Goal: Task Accomplishment & Management: Use online tool/utility

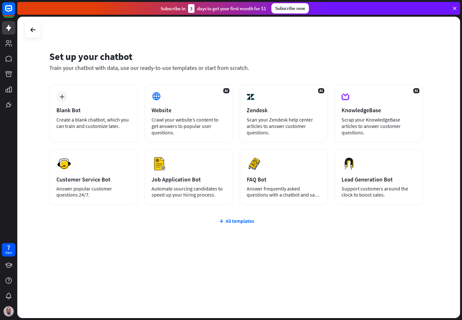
click at [77, 252] on div "plus Blank Bot Create a blank chatbot, which you can train and customize later.…" at bounding box center [236, 183] width 374 height 198
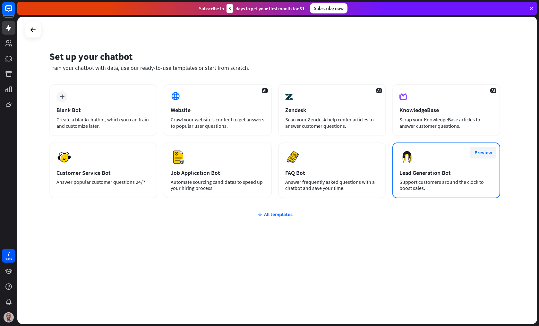
click at [487, 150] on button "Preview" at bounding box center [483, 153] width 26 height 12
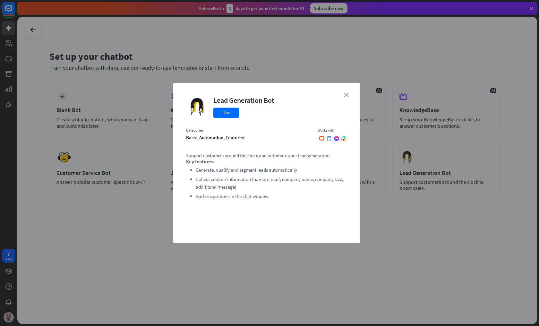
click at [347, 93] on icon "close" at bounding box center [346, 95] width 5 height 5
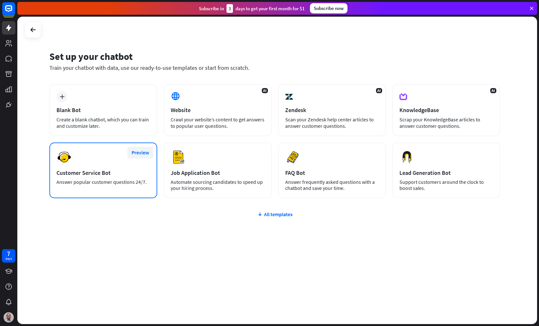
click at [142, 153] on button "Preview" at bounding box center [140, 153] width 26 height 12
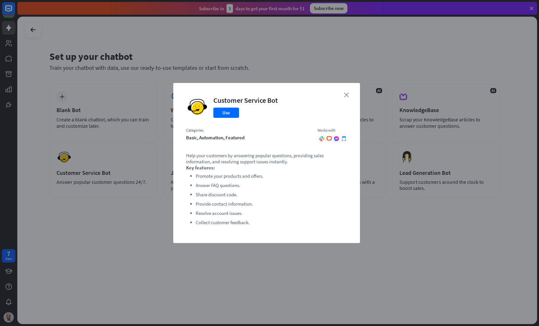
click at [347, 94] on icon "close" at bounding box center [346, 95] width 5 height 5
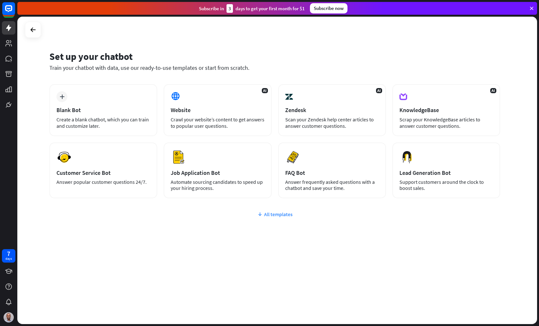
click at [276, 217] on div "All templates" at bounding box center [274, 214] width 451 height 6
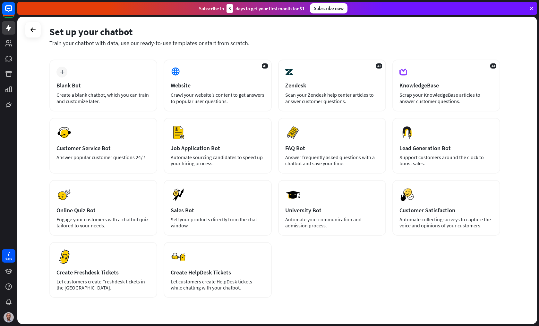
scroll to position [25, 0]
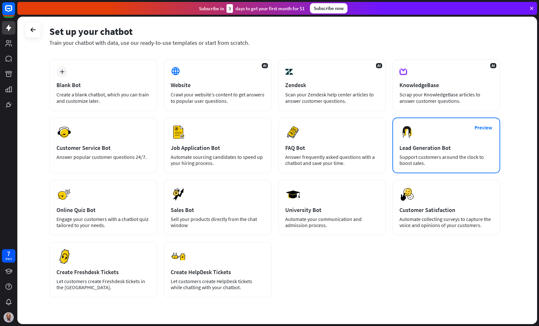
click at [458, 140] on div "Preview Lead Generation Bot Support customers around the clock to boost sales." at bounding box center [446, 146] width 108 height 56
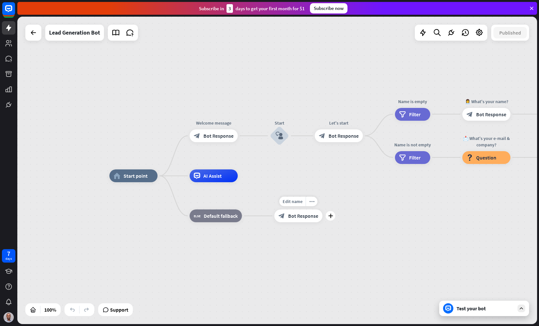
drag, startPoint x: 307, startPoint y: 202, endPoint x: 295, endPoint y: 207, distance: 13.1
click at [295, 210] on div "Edit name more_horiz plus block_bot_response Bot Response" at bounding box center [298, 216] width 48 height 13
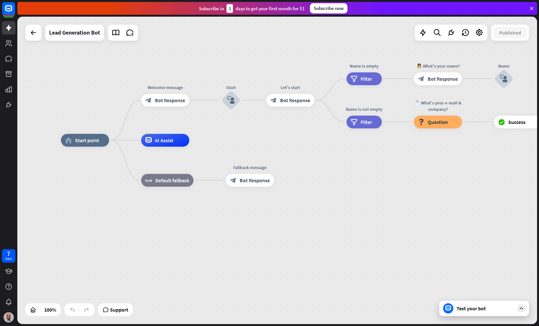
click at [509, 309] on div "Test your bot" at bounding box center [485, 309] width 58 height 6
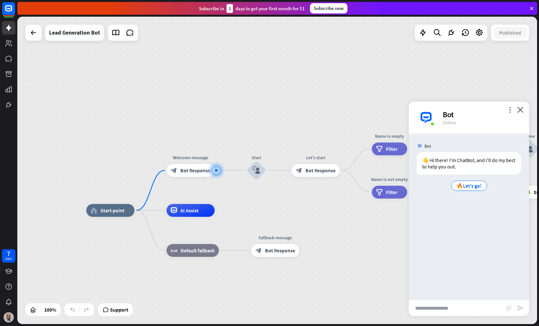
click at [451, 304] on input "text" at bounding box center [457, 308] width 97 height 16
type input "*"
click at [467, 187] on span "🔥Let's go!" at bounding box center [468, 186] width 25 height 6
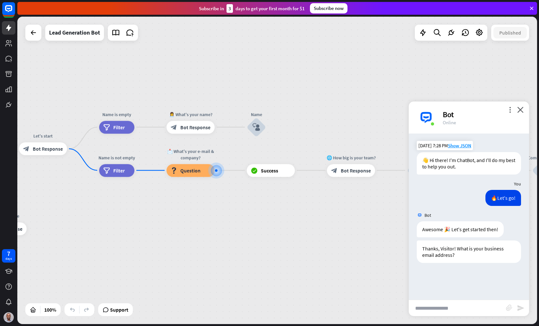
click at [449, 303] on input "text" at bounding box center [457, 308] width 97 height 16
type input "**********"
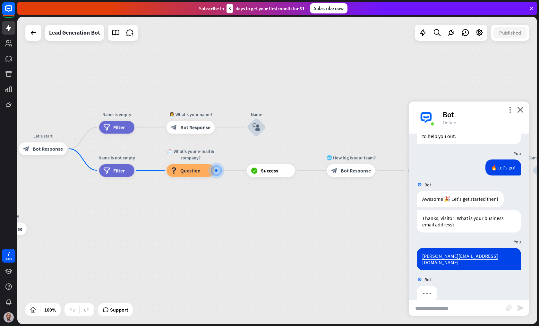
scroll to position [36, 0]
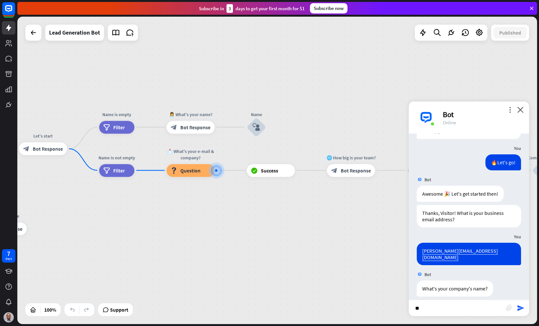
type input "***"
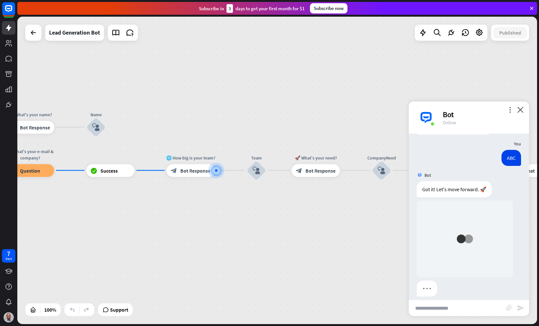
scroll to position [190, 0]
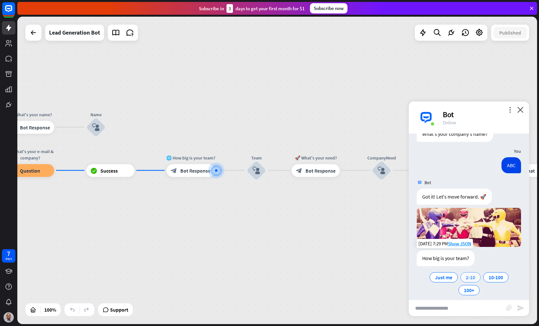
click at [470, 274] on span "2-10" at bounding box center [470, 277] width 9 height 6
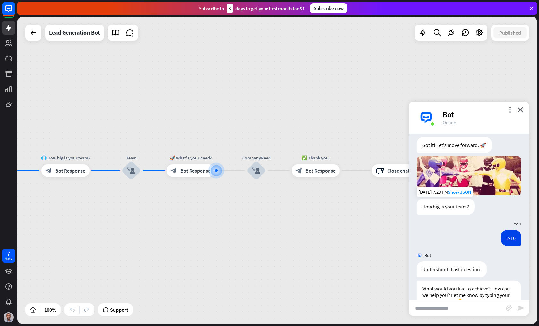
scroll to position [255, 0]
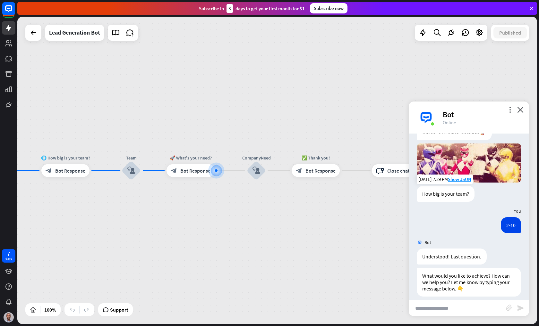
click at [467, 304] on input "text" at bounding box center [457, 308] width 97 height 16
type input "**********"
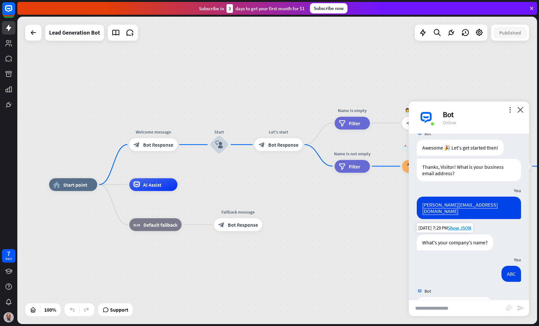
scroll to position [0, 0]
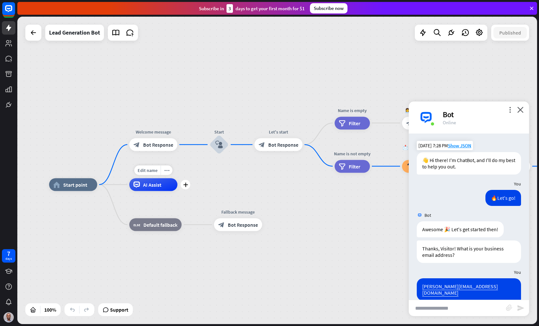
click at [151, 184] on span "AI Assist" at bounding box center [152, 185] width 18 height 6
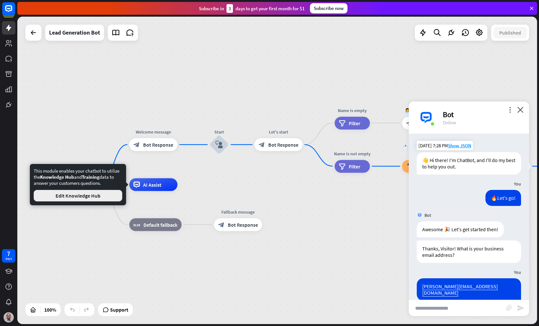
click at [111, 195] on button "Edit Knowledge Hub" at bounding box center [78, 196] width 89 height 12
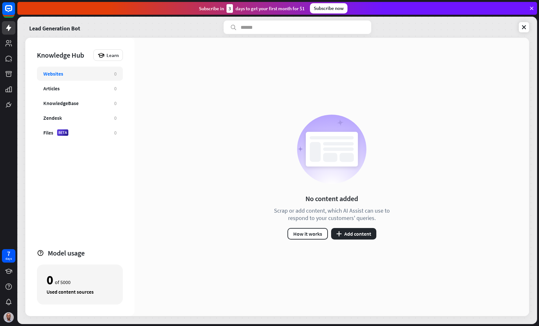
click at [358, 241] on div "No content added Scrap or add content, which AI Assist can use to respond to yo…" at bounding box center [331, 177] width 394 height 279
click at [358, 235] on button "plus Add content" at bounding box center [353, 234] width 45 height 12
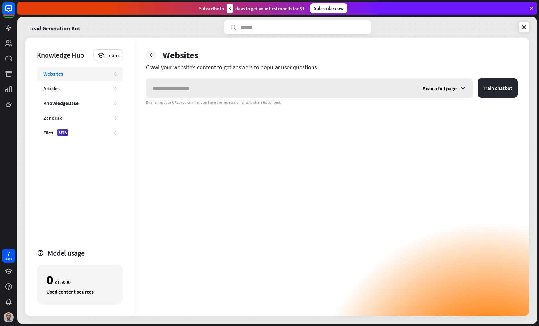
click at [307, 86] on input "text" at bounding box center [281, 88] width 270 height 19
type input "**********"
click at [500, 90] on button "Train chatbot" at bounding box center [497, 88] width 40 height 19
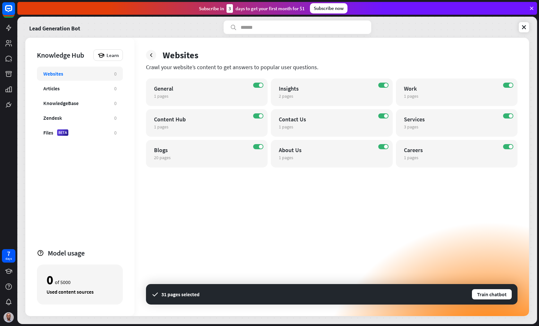
click at [457, 192] on div "ON General 1 pages edit ON Insights 2 pages edit ON Work 1 pages edit ON Conten…" at bounding box center [331, 198] width 371 height 238
click at [480, 297] on button "Train chatbot" at bounding box center [491, 295] width 41 height 12
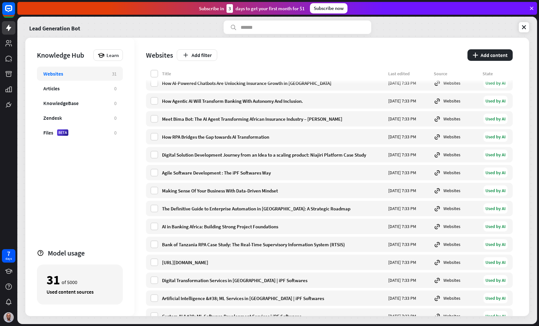
scroll to position [334, 0]
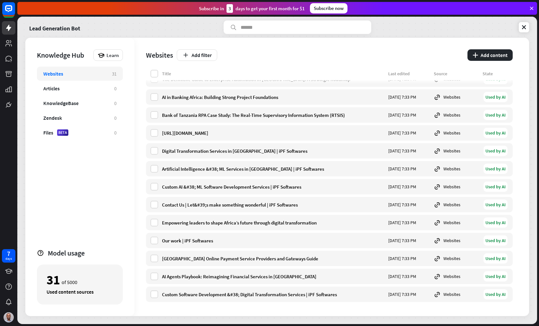
click at [87, 293] on div "Used content sources" at bounding box center [79, 292] width 67 height 6
click at [97, 87] on div "Articles" at bounding box center [75, 88] width 64 height 6
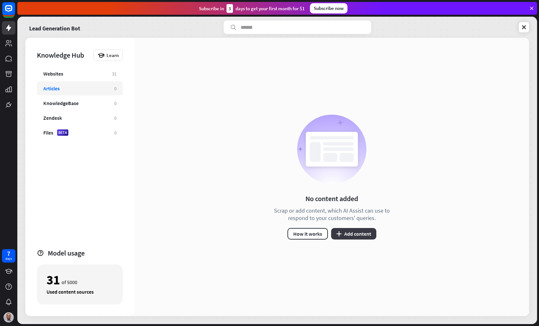
click at [356, 235] on button "plus Add content" at bounding box center [353, 234] width 45 height 12
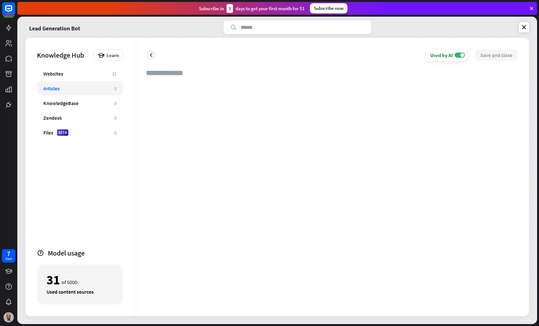
click at [178, 89] on div at bounding box center [331, 194] width 371 height 222
click at [152, 56] on icon at bounding box center [151, 55] width 6 height 6
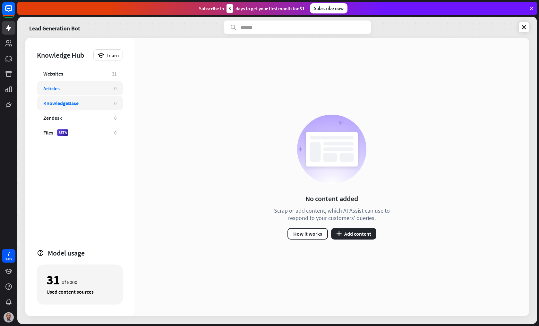
click at [106, 104] on div "KnowledgeBase" at bounding box center [75, 103] width 64 height 6
click at [107, 116] on div "Zendesk 0" at bounding box center [80, 118] width 86 height 14
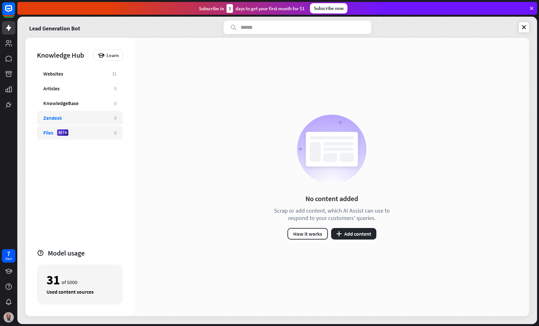
click at [106, 131] on div "Files BETA" at bounding box center [75, 133] width 64 height 6
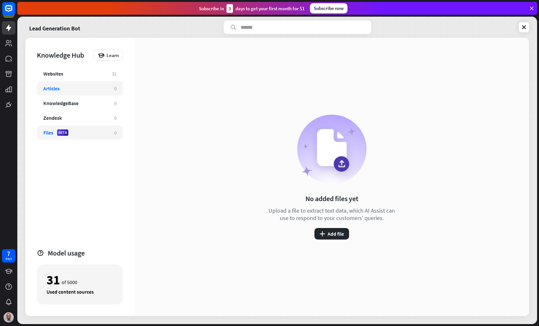
click at [99, 88] on div "Articles" at bounding box center [75, 88] width 64 height 6
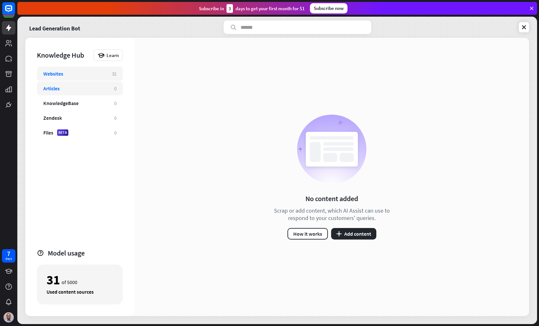
click at [99, 74] on div "Websites" at bounding box center [74, 74] width 62 height 6
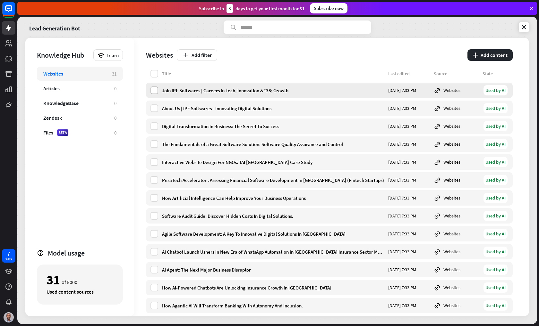
click at [156, 92] on label at bounding box center [154, 91] width 8 height 8
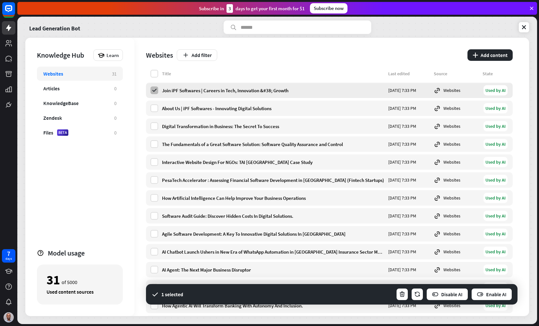
click at [156, 92] on icon at bounding box center [154, 91] width 6 height 6
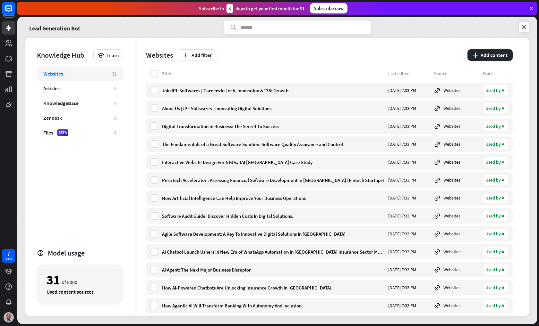
click at [525, 29] on icon at bounding box center [523, 27] width 6 height 6
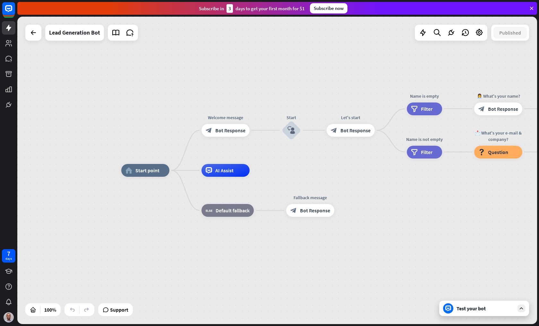
click at [466, 308] on div "Test your bot" at bounding box center [485, 309] width 58 height 6
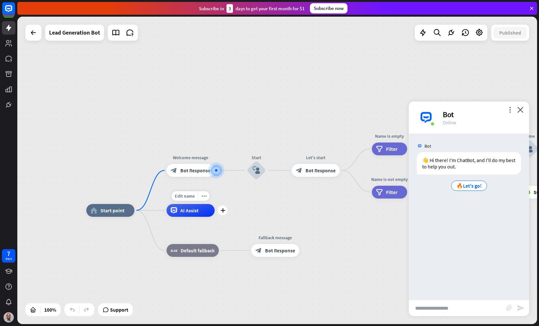
click at [180, 215] on div "AI Assist" at bounding box center [190, 210] width 48 height 13
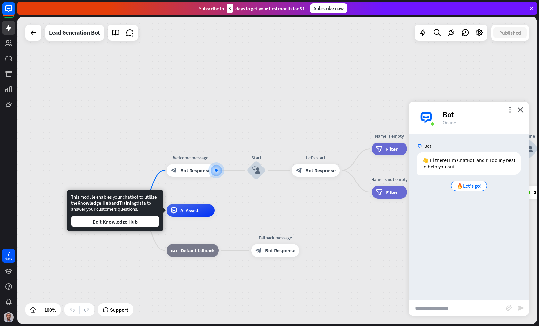
click at [463, 308] on input "text" at bounding box center [457, 308] width 97 height 16
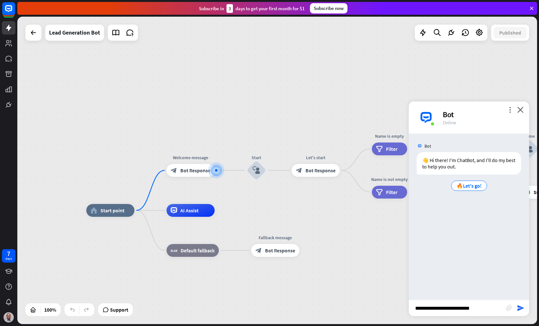
type input "**********"
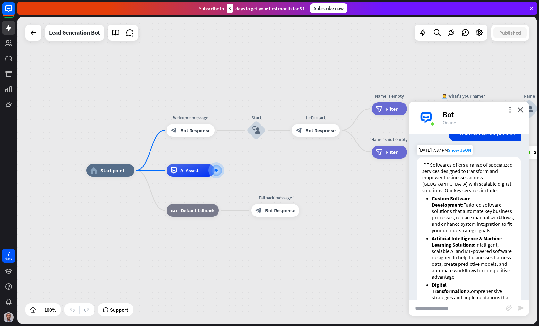
scroll to position [57, 0]
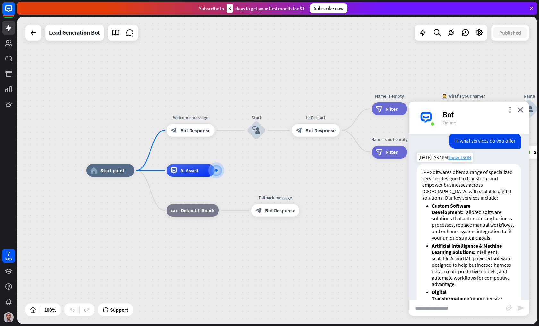
click at [461, 156] on span "Show JSON" at bounding box center [459, 158] width 23 height 6
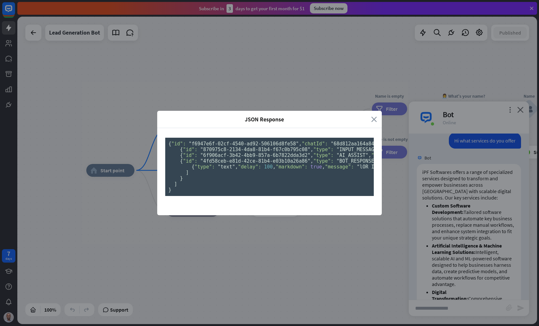
click at [374, 116] on icon "close" at bounding box center [374, 119] width 6 height 7
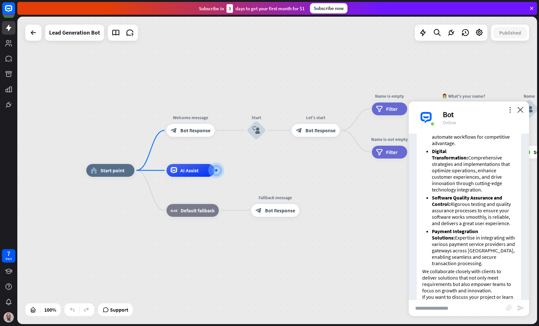
scroll to position [220, 0]
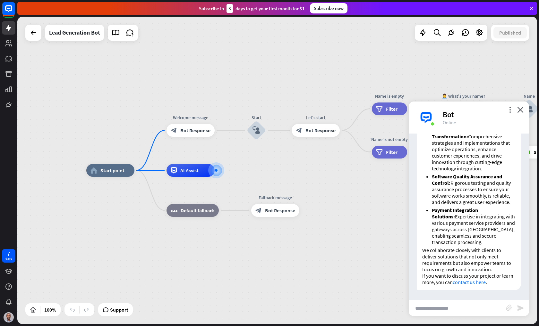
click at [469, 283] on link "contact us here" at bounding box center [468, 282] width 33 height 6
click at [470, 300] on input "text" at bounding box center [457, 308] width 97 height 16
type input "**********"
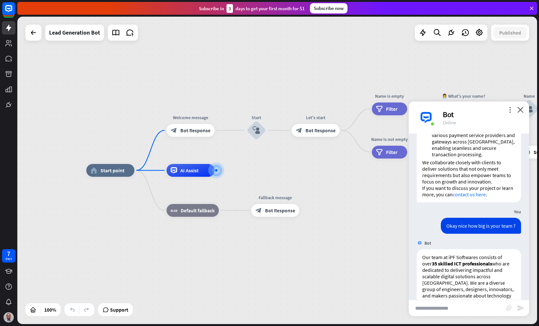
scroll to position [321, 0]
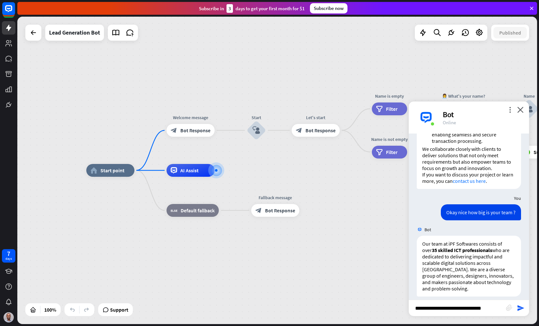
type input "**********"
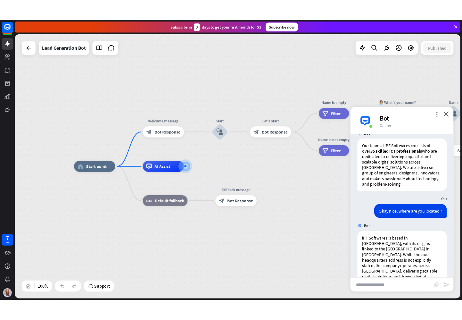
scroll to position [442, 0]
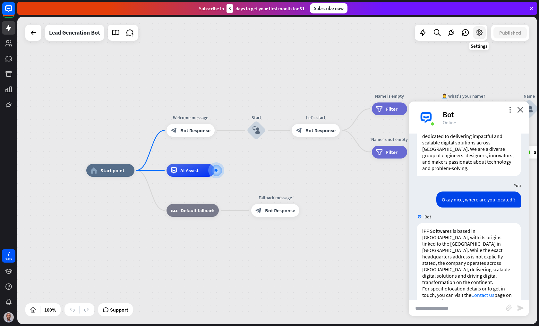
click at [479, 33] on icon at bounding box center [479, 33] width 8 height 8
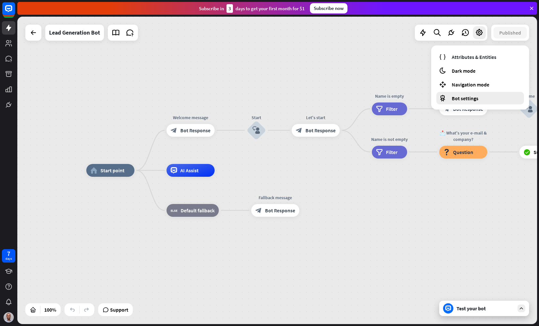
click at [468, 96] on span "Bot settings" at bounding box center [464, 98] width 27 height 6
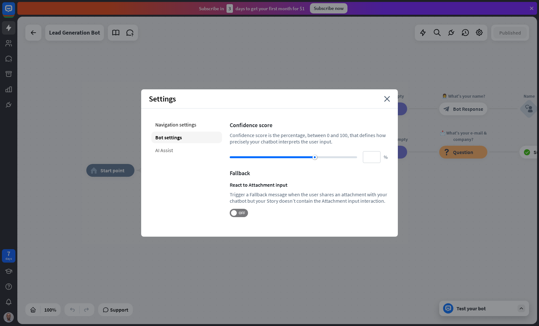
click at [172, 145] on div "AI Assist" at bounding box center [186, 151] width 71 height 12
type input "**"
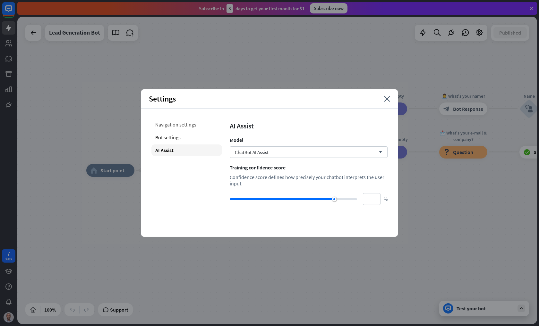
click at [178, 126] on div "Navigation settings" at bounding box center [186, 125] width 71 height 12
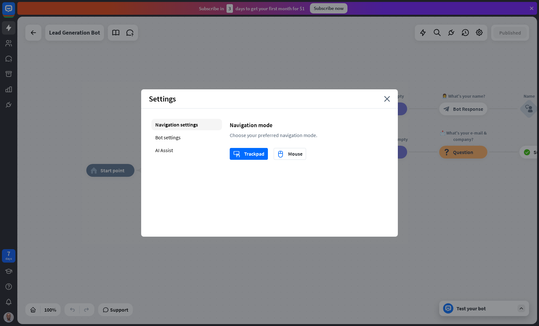
click at [177, 157] on div "Navigation settings Bot settings AI Assist" at bounding box center [186, 139] width 71 height 41
click at [172, 149] on div "AI Assist" at bounding box center [186, 151] width 71 height 12
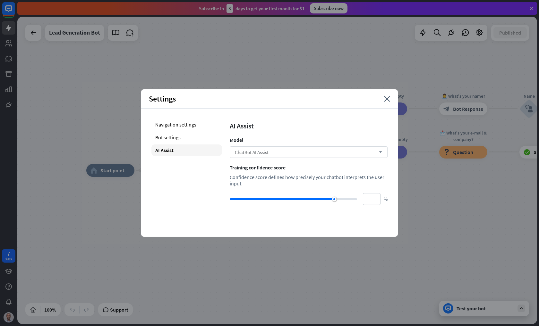
click at [249, 156] on div "ChatBot AI Assist arrow_down" at bounding box center [309, 153] width 158 height 12
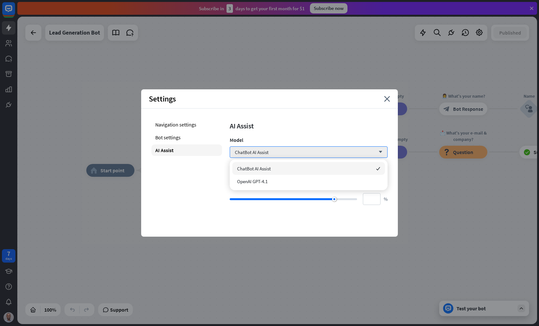
click at [274, 145] on div "AI Assist Model ChatBot AI Assist arrow_down Training confidence score Confiden…" at bounding box center [309, 162] width 158 height 86
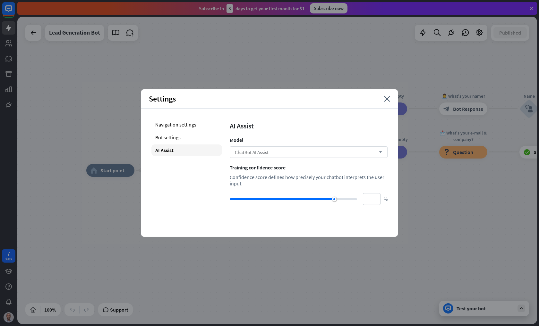
click at [286, 152] on div "ChatBot AI Assist arrow_down" at bounding box center [309, 153] width 158 height 12
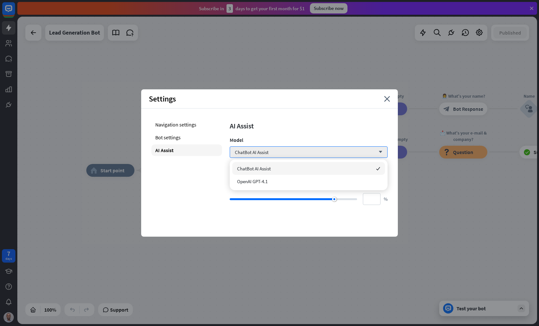
click at [295, 126] on div "AI Assist" at bounding box center [309, 126] width 158 height 9
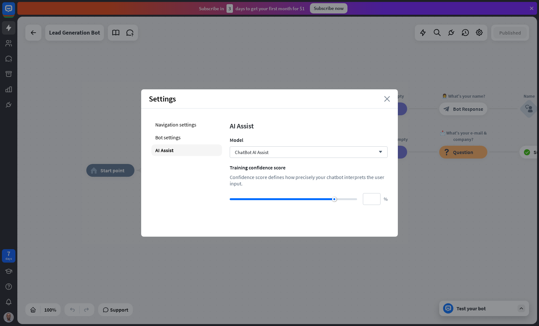
click at [387, 100] on icon "close" at bounding box center [387, 99] width 6 height 6
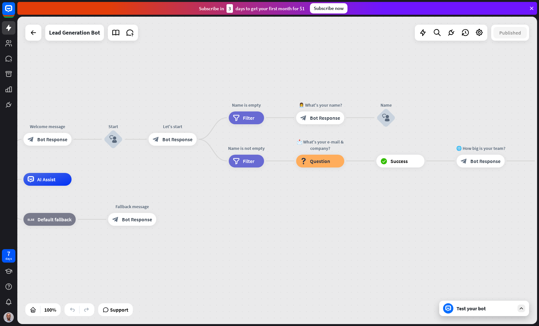
click at [472, 309] on div "Test your bot" at bounding box center [485, 309] width 58 height 6
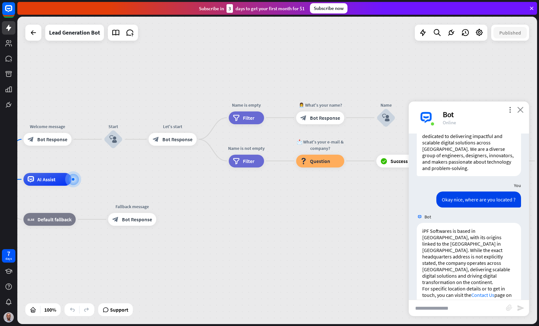
click at [521, 111] on icon "close" at bounding box center [520, 110] width 6 height 6
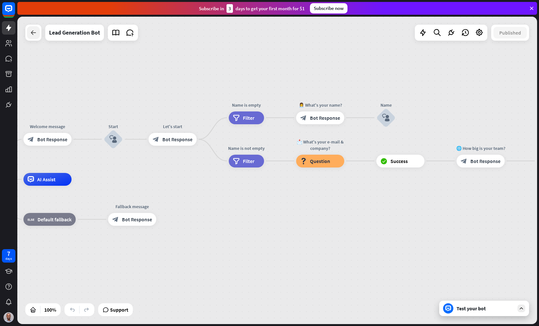
click at [34, 36] on icon at bounding box center [34, 33] width 8 height 8
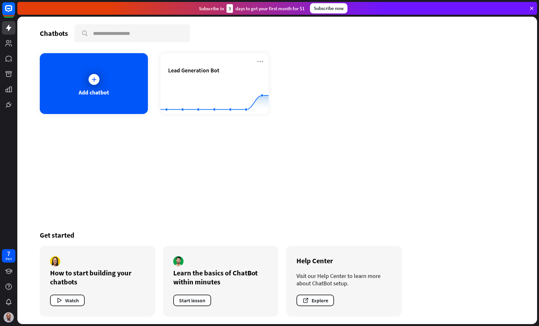
click at [330, 96] on div "Add chatbot Lead Generation Bot Created with Highcharts 10.1.0 0 2 4" at bounding box center [277, 83] width 475 height 61
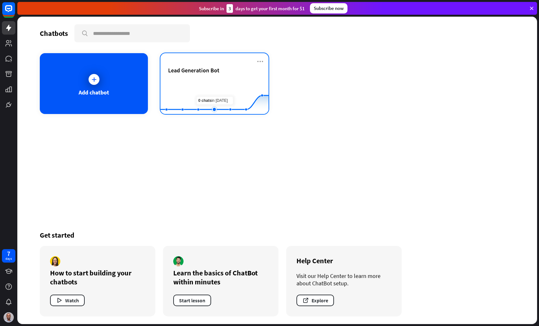
click at [212, 87] on rect at bounding box center [214, 98] width 108 height 40
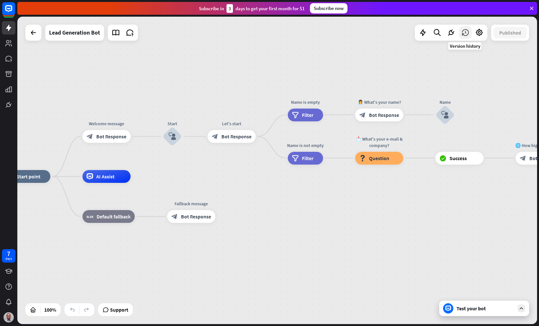
click at [465, 33] on icon at bounding box center [465, 33] width 8 height 8
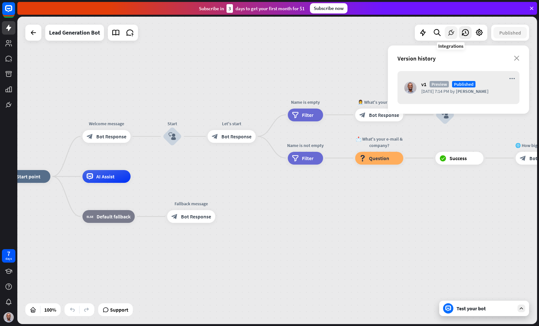
click at [450, 35] on icon at bounding box center [451, 33] width 8 height 8
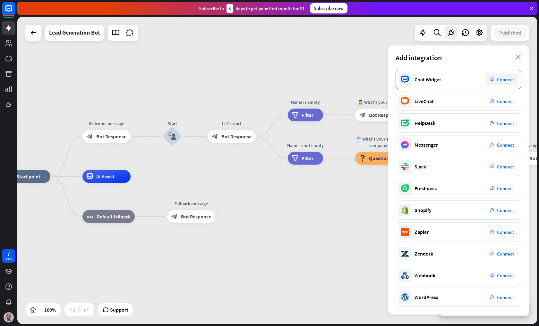
click at [504, 80] on span "Connect" at bounding box center [505, 80] width 17 height 6
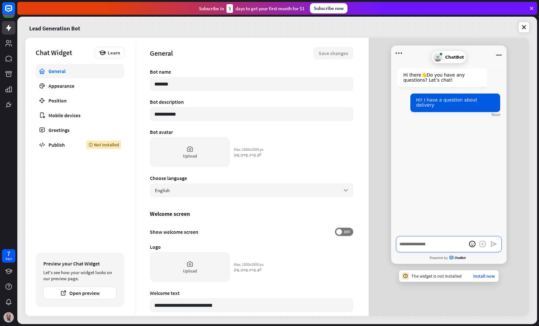
click at [419, 249] on textarea "Write a message…" at bounding box center [449, 244] width 106 height 16
click at [213, 150] on div "Upload" at bounding box center [190, 152] width 80 height 30
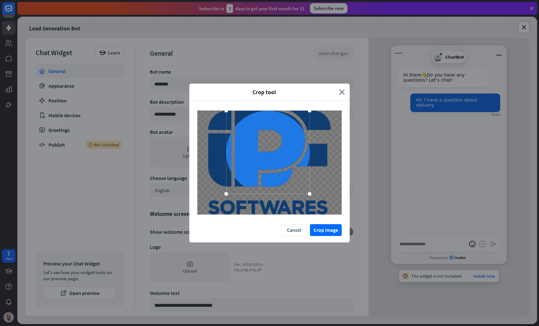
drag, startPoint x: 281, startPoint y: 175, endPoint x: 281, endPoint y: 162, distance: 13.2
click at [279, 157] on div at bounding box center [267, 152] width 83 height 83
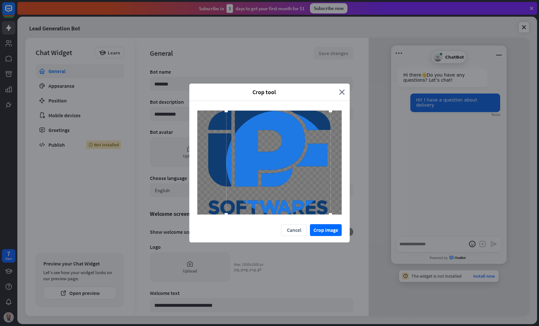
drag, startPoint x: 308, startPoint y: 192, endPoint x: 341, endPoint y: 212, distance: 37.7
click at [341, 212] on div at bounding box center [269, 163] width 144 height 104
drag, startPoint x: 226, startPoint y: 111, endPoint x: 191, endPoint y: 108, distance: 35.4
click at [191, 108] on div at bounding box center [269, 162] width 160 height 123
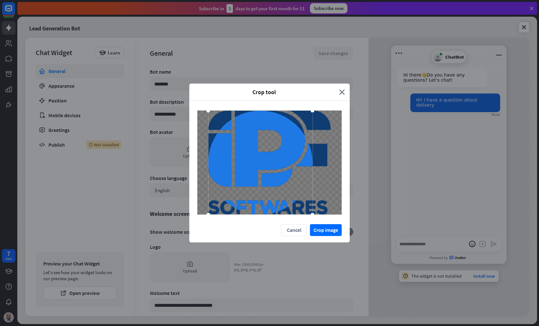
drag, startPoint x: 251, startPoint y: 140, endPoint x: 224, endPoint y: 125, distance: 31.4
click at [223, 125] on div at bounding box center [260, 163] width 104 height 104
click at [292, 230] on button "Cancel" at bounding box center [294, 230] width 26 height 12
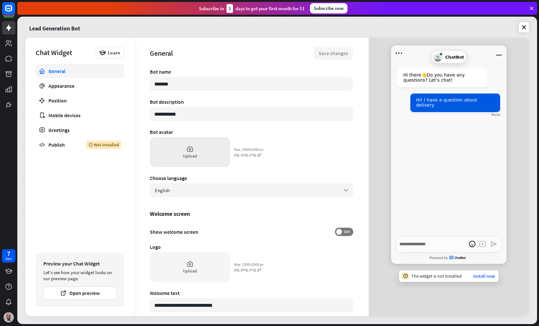
click at [190, 153] on div "Upload" at bounding box center [190, 156] width 14 height 6
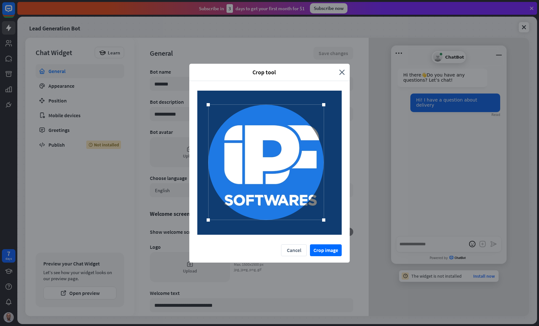
click at [294, 166] on div at bounding box center [265, 162] width 115 height 115
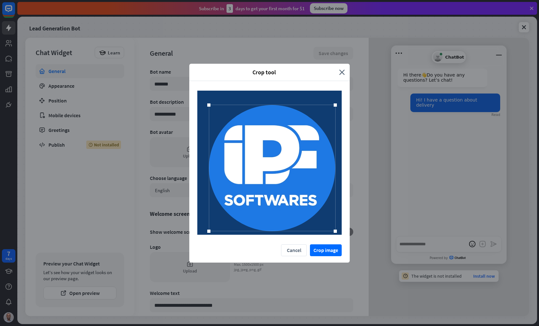
drag, startPoint x: 324, startPoint y: 219, endPoint x: 334, endPoint y: 225, distance: 12.5
click at [334, 225] on div at bounding box center [272, 168] width 126 height 126
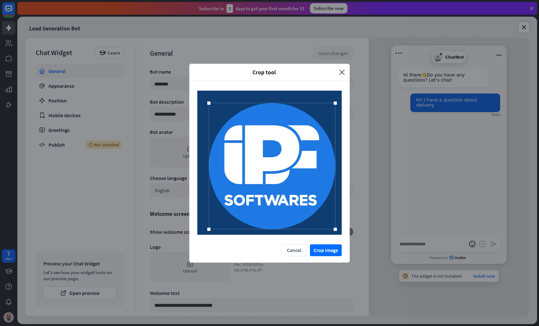
click at [302, 205] on div at bounding box center [272, 166] width 126 height 126
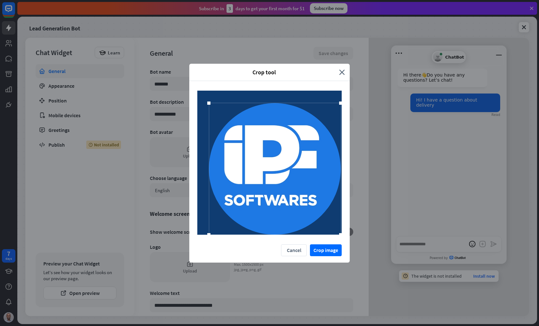
drag, startPoint x: 334, startPoint y: 231, endPoint x: 342, endPoint y: 235, distance: 8.9
click at [342, 235] on div at bounding box center [269, 163] width 160 height 164
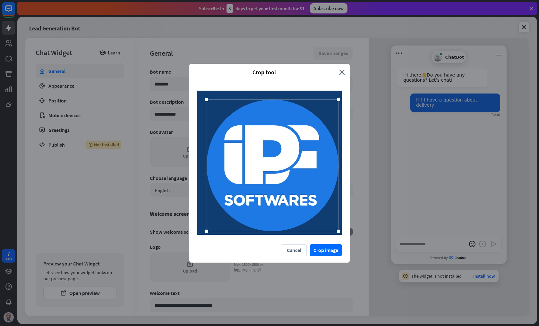
drag, startPoint x: 283, startPoint y: 183, endPoint x: 281, endPoint y: 180, distance: 4.2
click at [281, 180] on div at bounding box center [273, 166] width 132 height 132
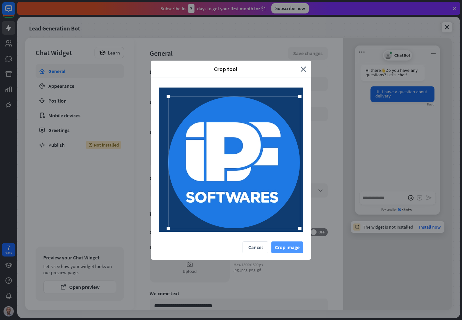
click at [289, 246] on button "Crop image" at bounding box center [288, 247] width 32 height 12
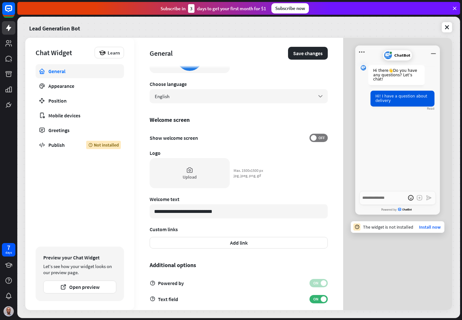
scroll to position [102, 0]
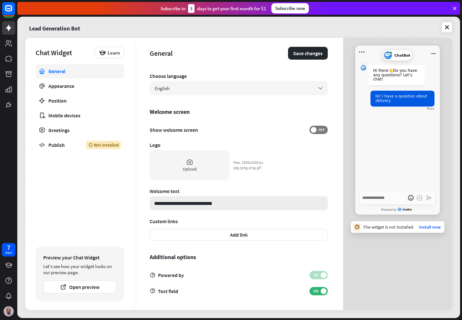
click at [263, 207] on input "**********" at bounding box center [239, 203] width 178 height 14
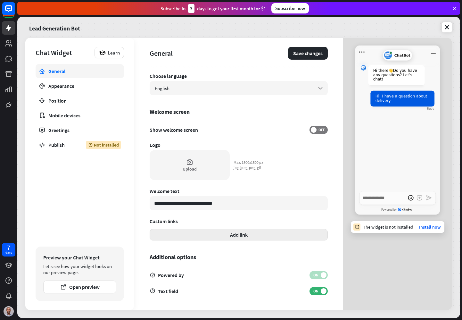
click at [247, 236] on button "Add link" at bounding box center [239, 235] width 178 height 12
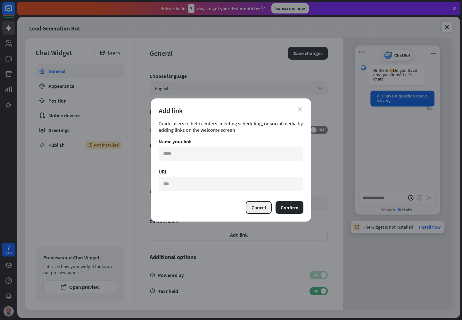
click at [255, 208] on button "Cancel" at bounding box center [259, 207] width 26 height 13
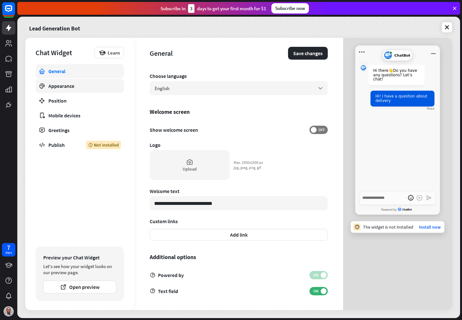
click at [82, 84] on div "Appearance" at bounding box center [79, 86] width 63 height 6
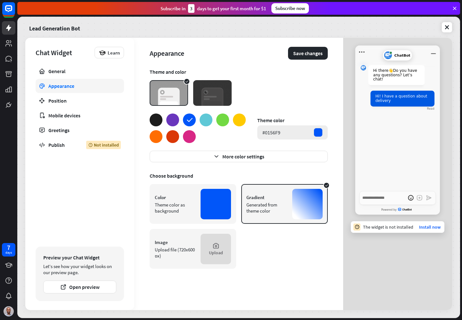
click at [280, 131] on div "#0156F9" at bounding box center [272, 132] width 18 height 6
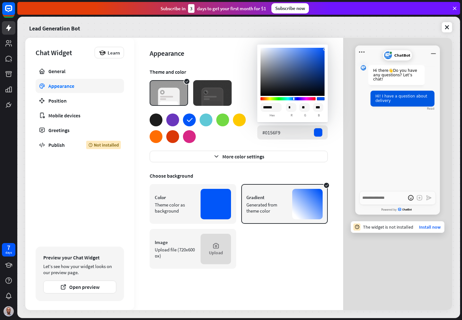
click at [319, 131] on div at bounding box center [318, 132] width 9 height 9
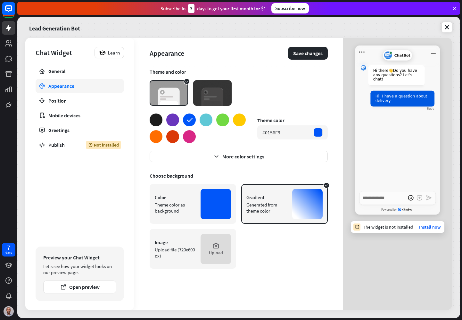
click at [204, 101] on img at bounding box center [212, 93] width 38 height 26
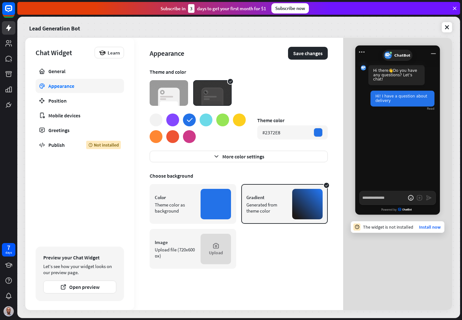
click at [176, 98] on img at bounding box center [169, 93] width 38 height 26
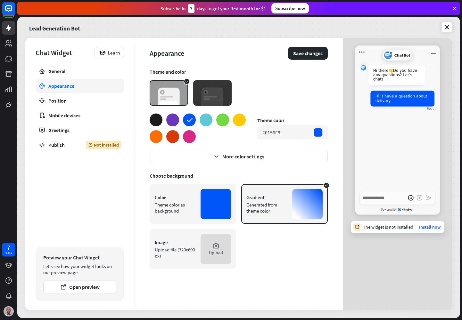
click at [209, 95] on img at bounding box center [212, 93] width 38 height 26
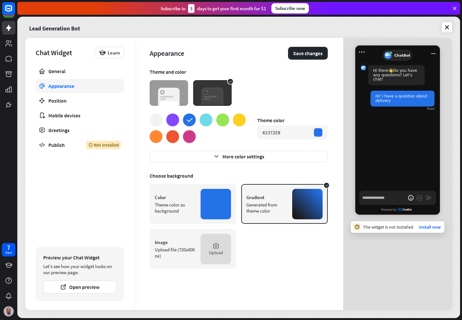
click at [174, 97] on img at bounding box center [169, 93] width 38 height 26
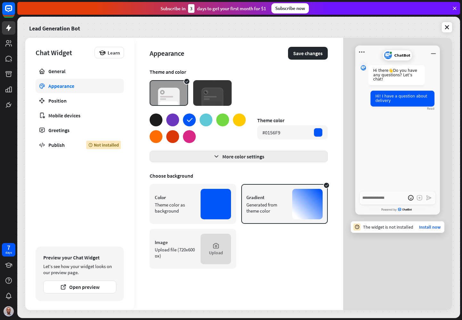
click at [199, 156] on button "More color settings" at bounding box center [239, 157] width 178 height 12
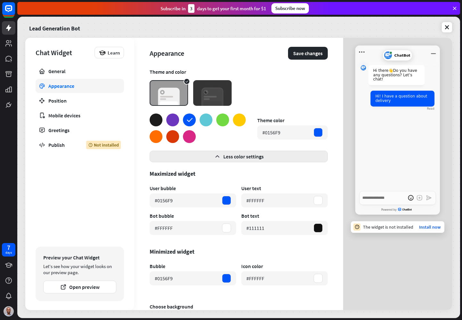
click at [199, 156] on button "Less color settings" at bounding box center [239, 157] width 178 height 12
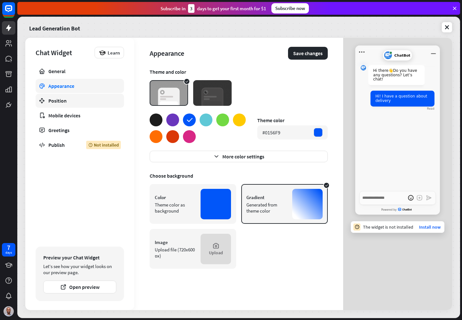
click at [69, 95] on link "Position" at bounding box center [80, 101] width 89 height 14
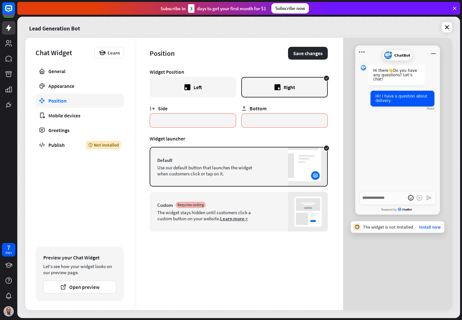
click at [216, 93] on div "Left" at bounding box center [193, 87] width 87 height 21
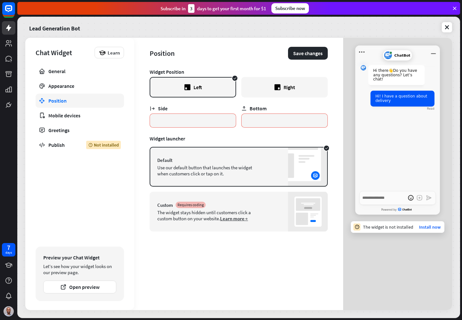
click at [293, 91] on div "Right" at bounding box center [284, 87] width 87 height 21
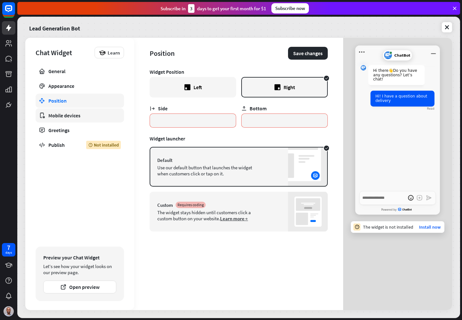
click at [88, 110] on link "Mobile devices" at bounding box center [80, 115] width 89 height 14
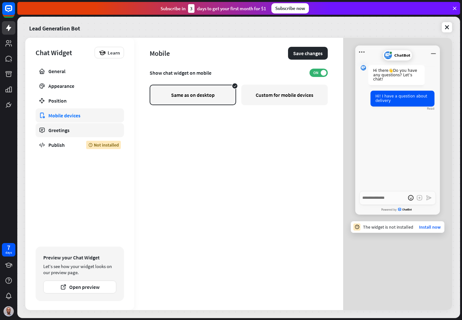
click at [84, 130] on div "Greetings" at bounding box center [79, 130] width 63 height 6
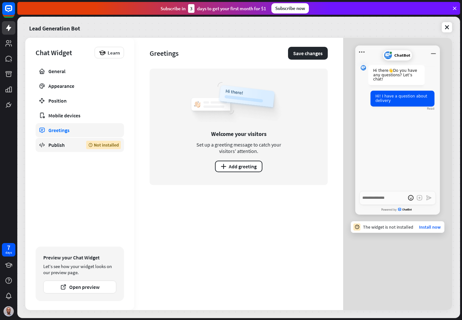
click at [74, 143] on div "Publish" at bounding box center [62, 145] width 28 height 6
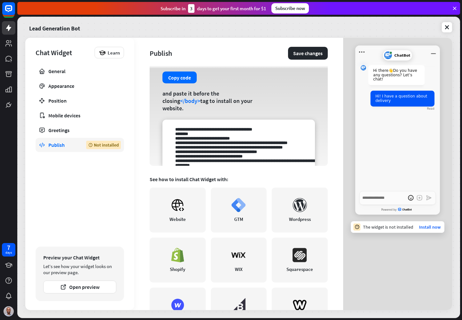
scroll to position [49, 0]
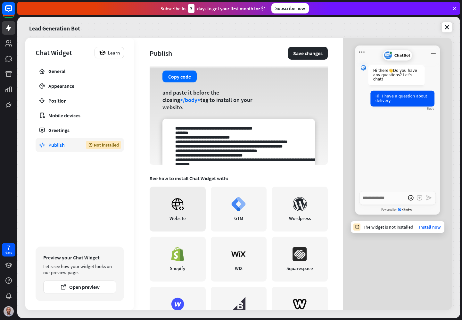
click at [179, 210] on icon at bounding box center [178, 204] width 14 height 14
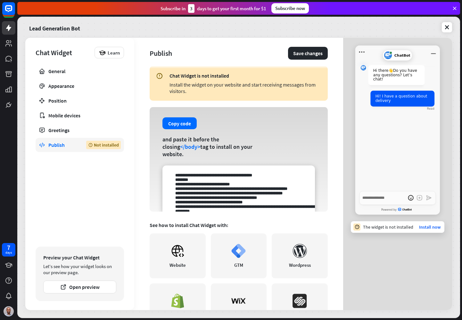
scroll to position [0, 0]
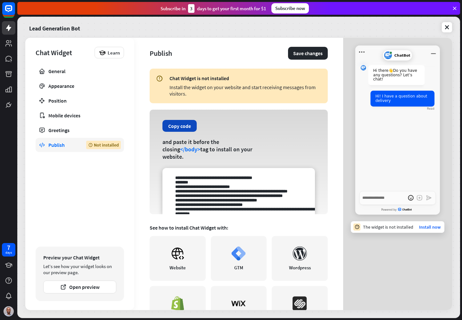
click at [187, 132] on button "Copy code" at bounding box center [180, 126] width 34 height 12
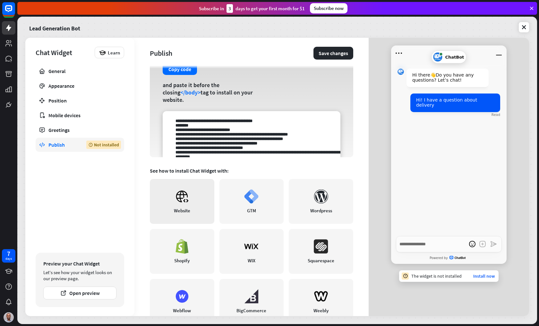
scroll to position [50, 0]
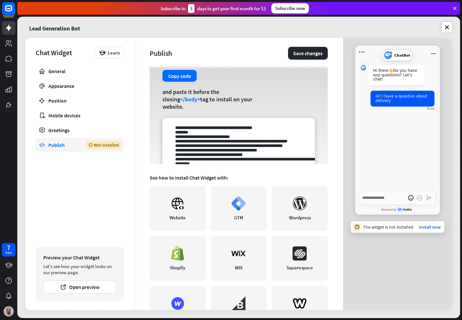
type textarea "*"
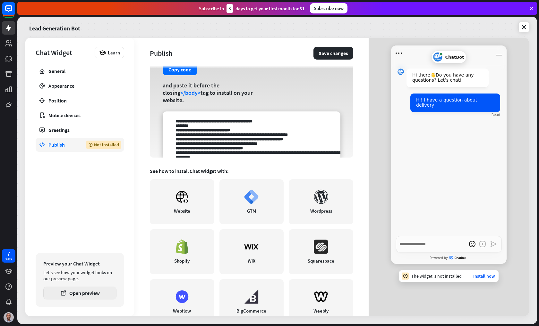
click at [89, 296] on button "Open preview" at bounding box center [79, 293] width 73 height 13
